Goal: Information Seeking & Learning: Learn about a topic

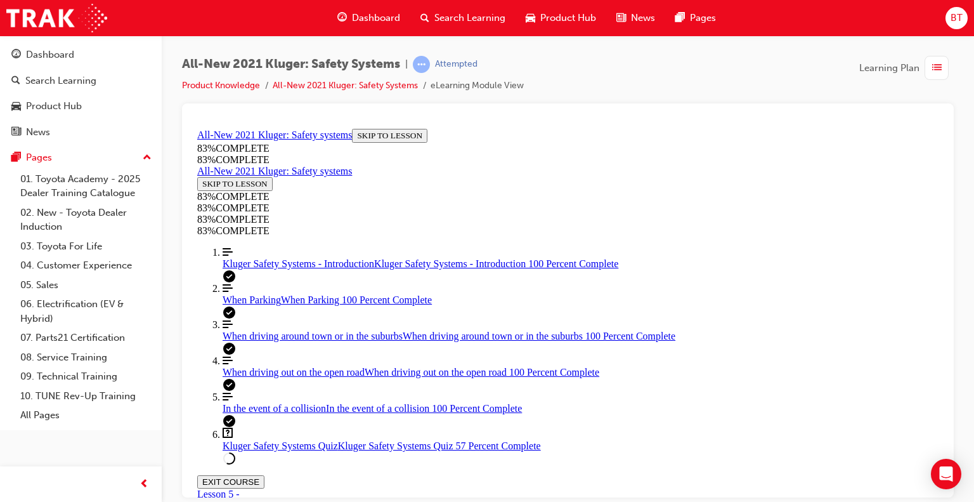
scroll to position [426, 0]
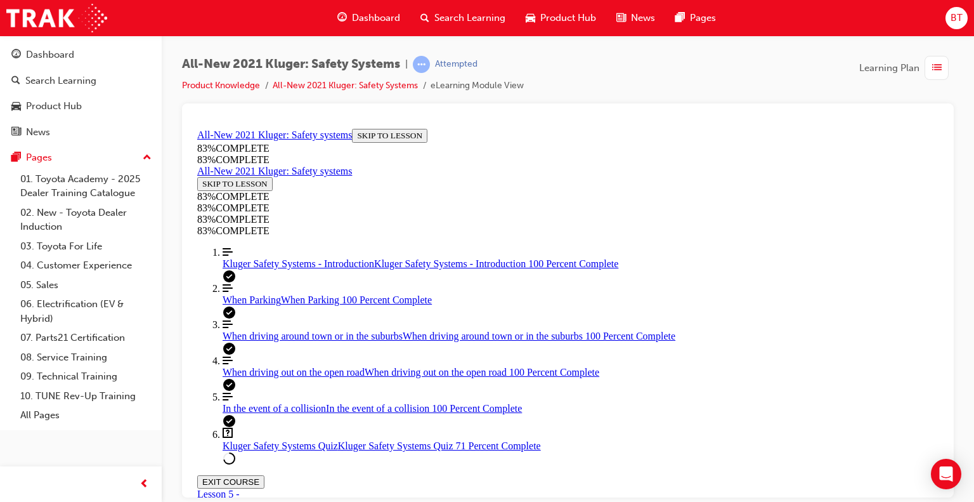
scroll to position [335, 0]
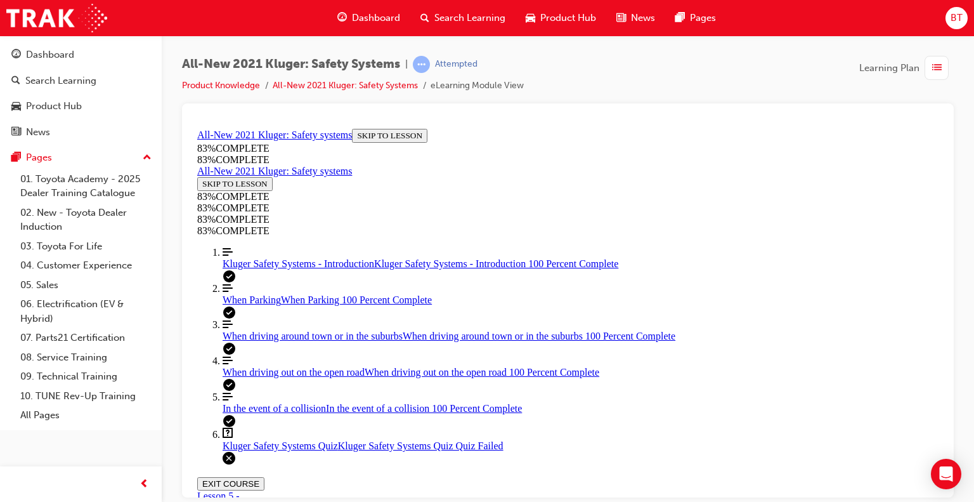
scroll to position [282, 0]
